Goal: Task Accomplishment & Management: Complete application form

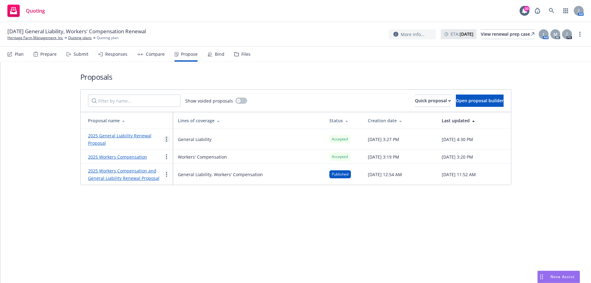
click at [168, 140] on link "more" at bounding box center [166, 139] width 7 height 7
click at [176, 217] on span "Copy logging email" at bounding box center [190, 216] width 54 height 6
click at [212, 55] on div "Bind" at bounding box center [216, 54] width 17 height 15
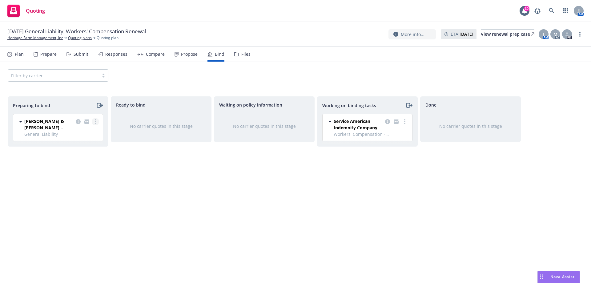
click at [95, 122] on icon "more" at bounding box center [95, 121] width 1 height 5
click at [66, 147] on span "Log bind order" at bounding box center [61, 147] width 45 height 6
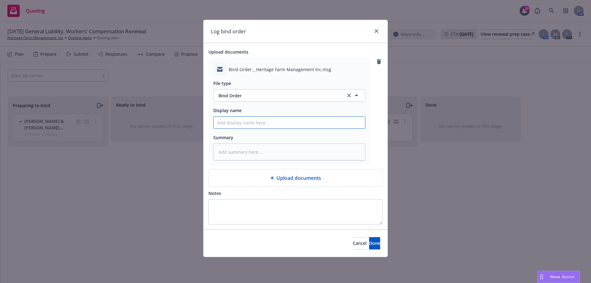
click at [248, 121] on input "Display name" at bounding box center [290, 123] width 152 height 12
type input "Bind Order to Carrier - CRC"
click at [369, 243] on span "Done" at bounding box center [374, 243] width 11 height 6
type textarea "x"
